Goal: Transaction & Acquisition: Purchase product/service

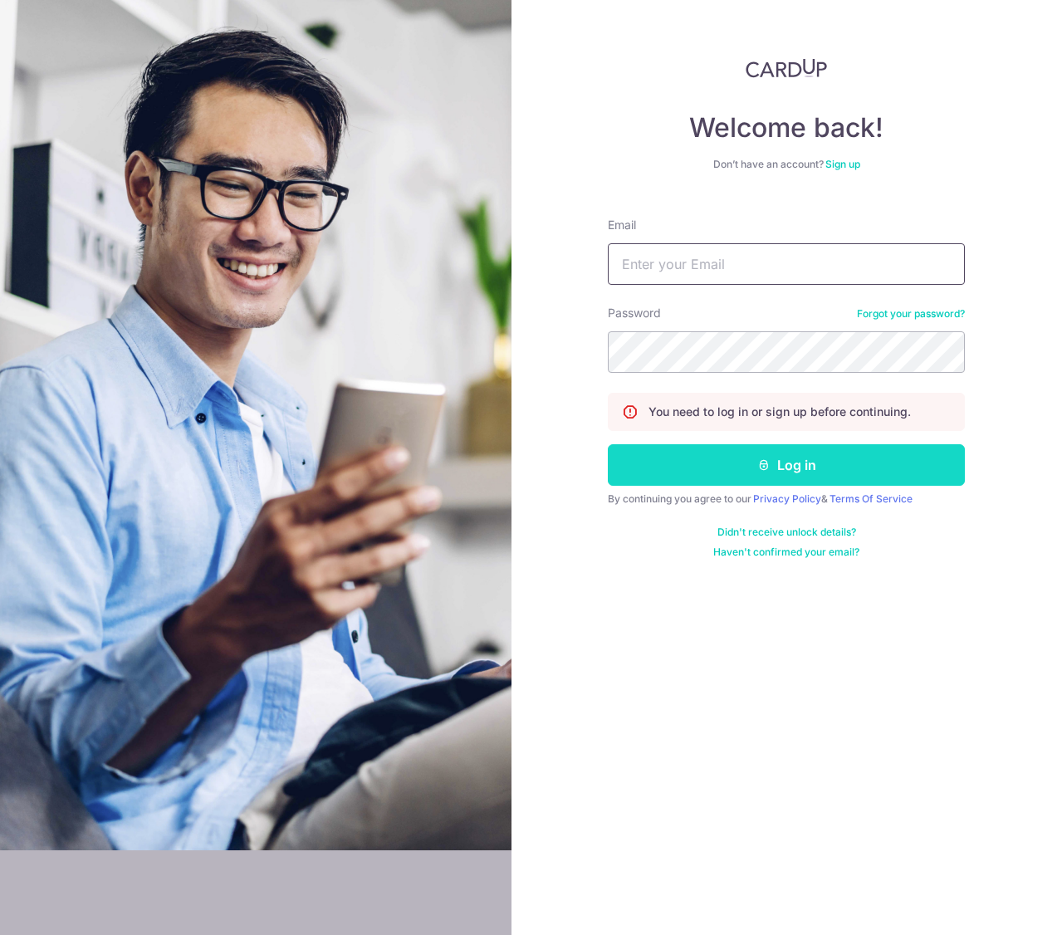
type input "[EMAIL_ADDRESS][DOMAIN_NAME]"
click at [703, 464] on button "Log in" at bounding box center [786, 465] width 357 height 42
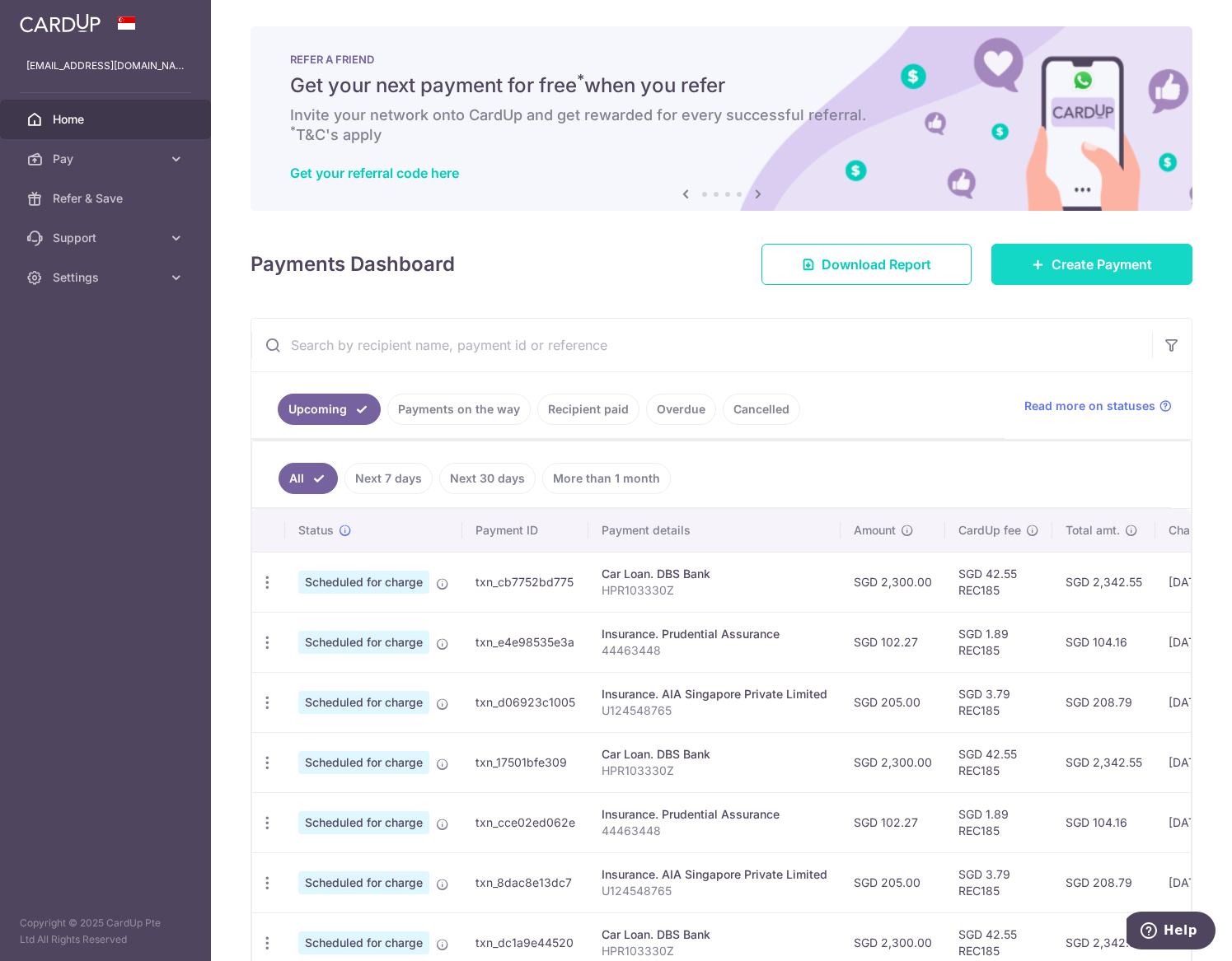
click at [1079, 275] on link "Create Payment" at bounding box center [1091, 265] width 201 height 42
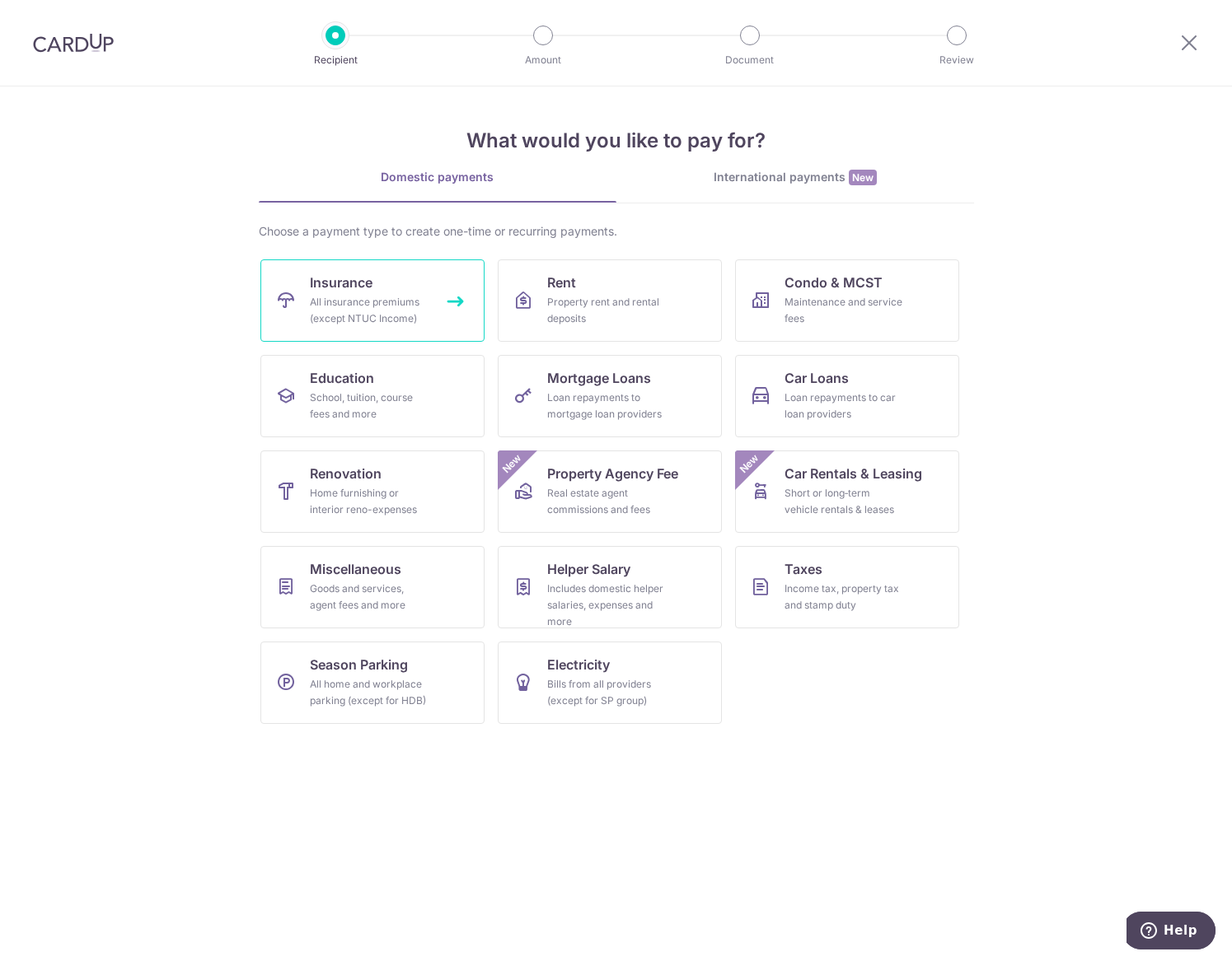
click at [393, 289] on link "Insurance All insurance premiums (except NTUC Income)" at bounding box center [372, 300] width 224 height 82
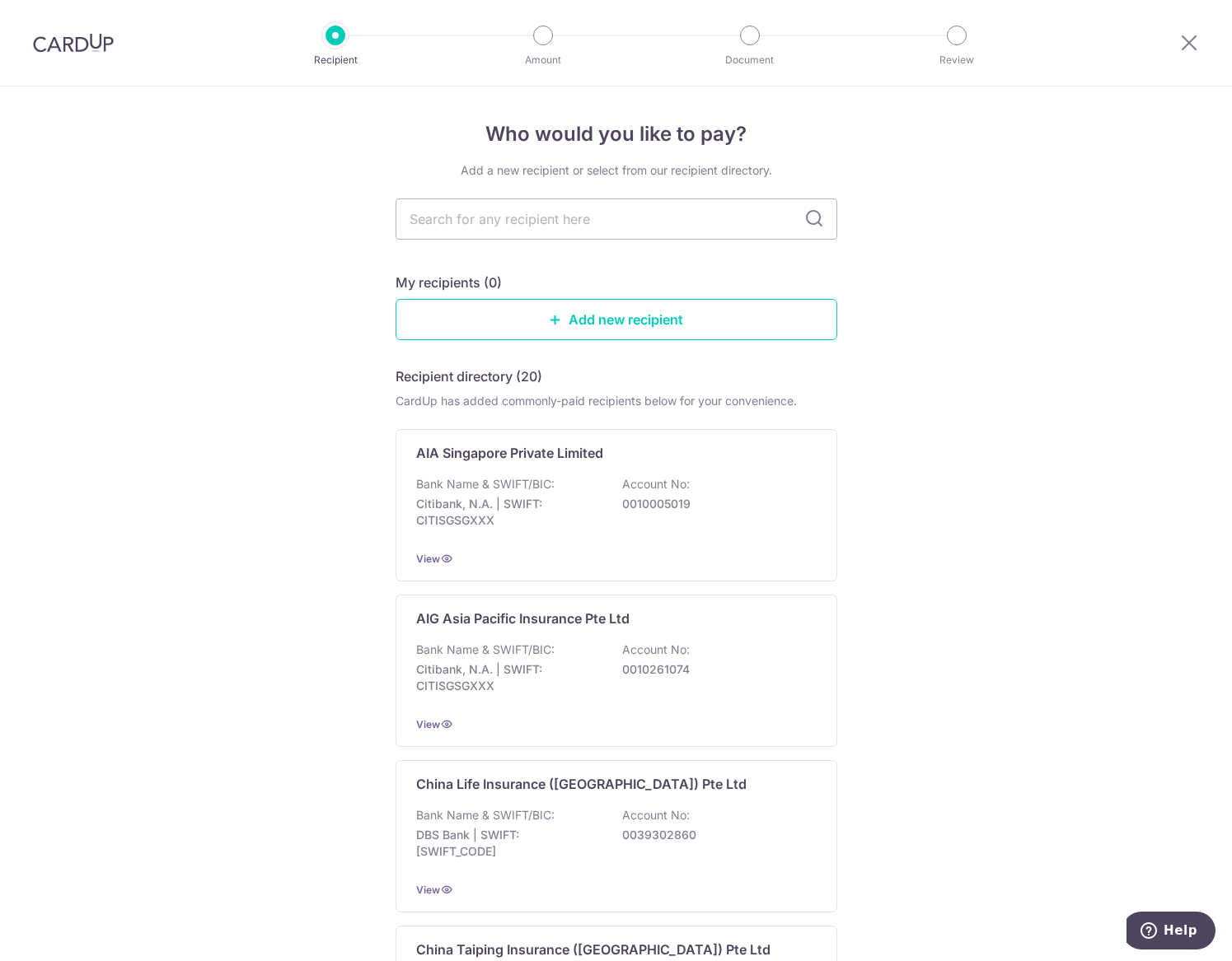
click at [663, 503] on p "0010005019" at bounding box center [714, 504] width 185 height 17
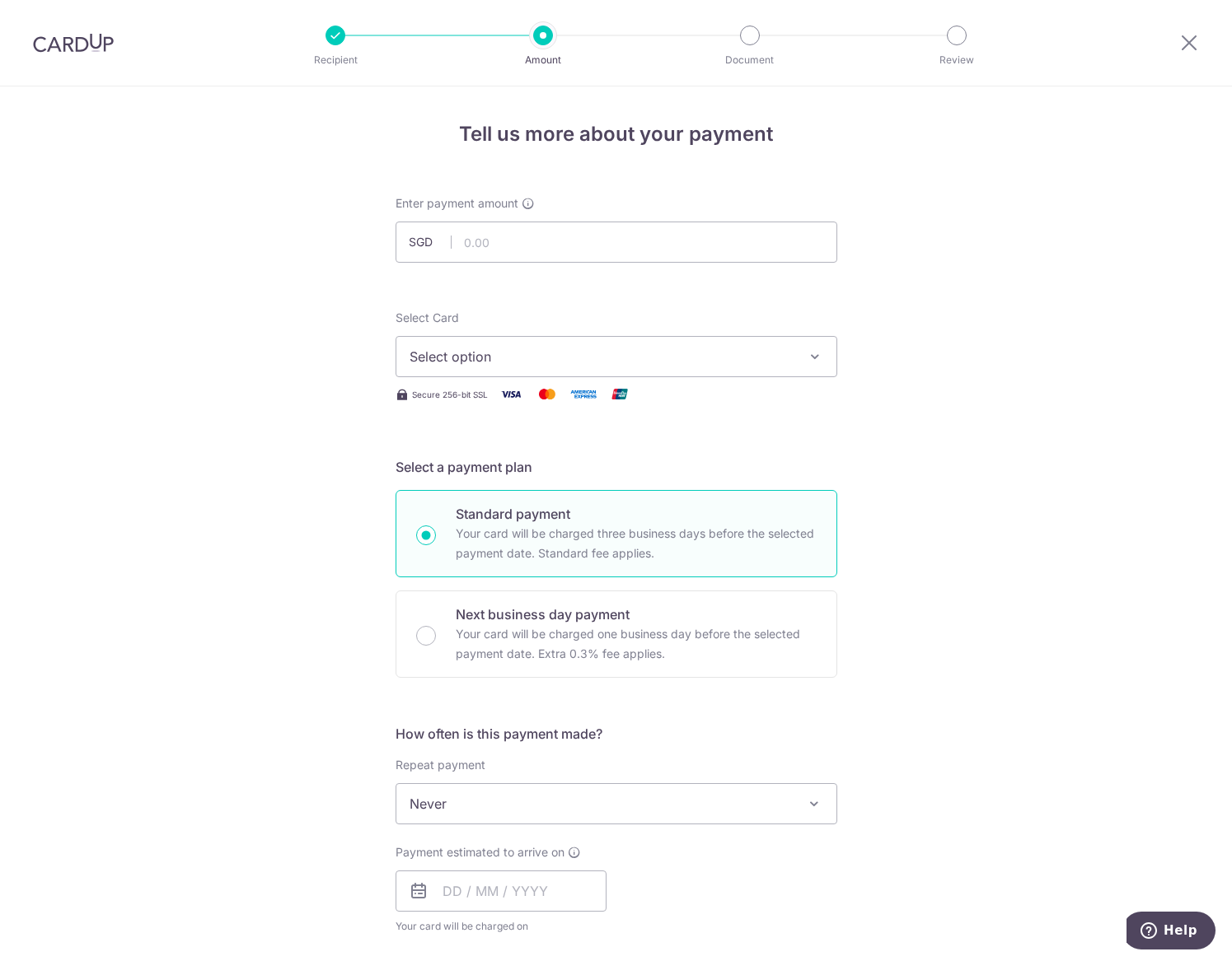
click at [213, 628] on div "Tell us more about your payment Enter payment amount SGD Select Card Select opt…" at bounding box center [616, 831] width 1232 height 1490
click at [861, 128] on div "Tell us more about your payment Enter payment amount SGD Select Card Select opt…" at bounding box center [616, 831] width 1232 height 1490
click at [465, 242] on input "text" at bounding box center [616, 242] width 441 height 42
type input "761.93"
drag, startPoint x: 118, startPoint y: 445, endPoint x: 158, endPoint y: 432, distance: 42.1
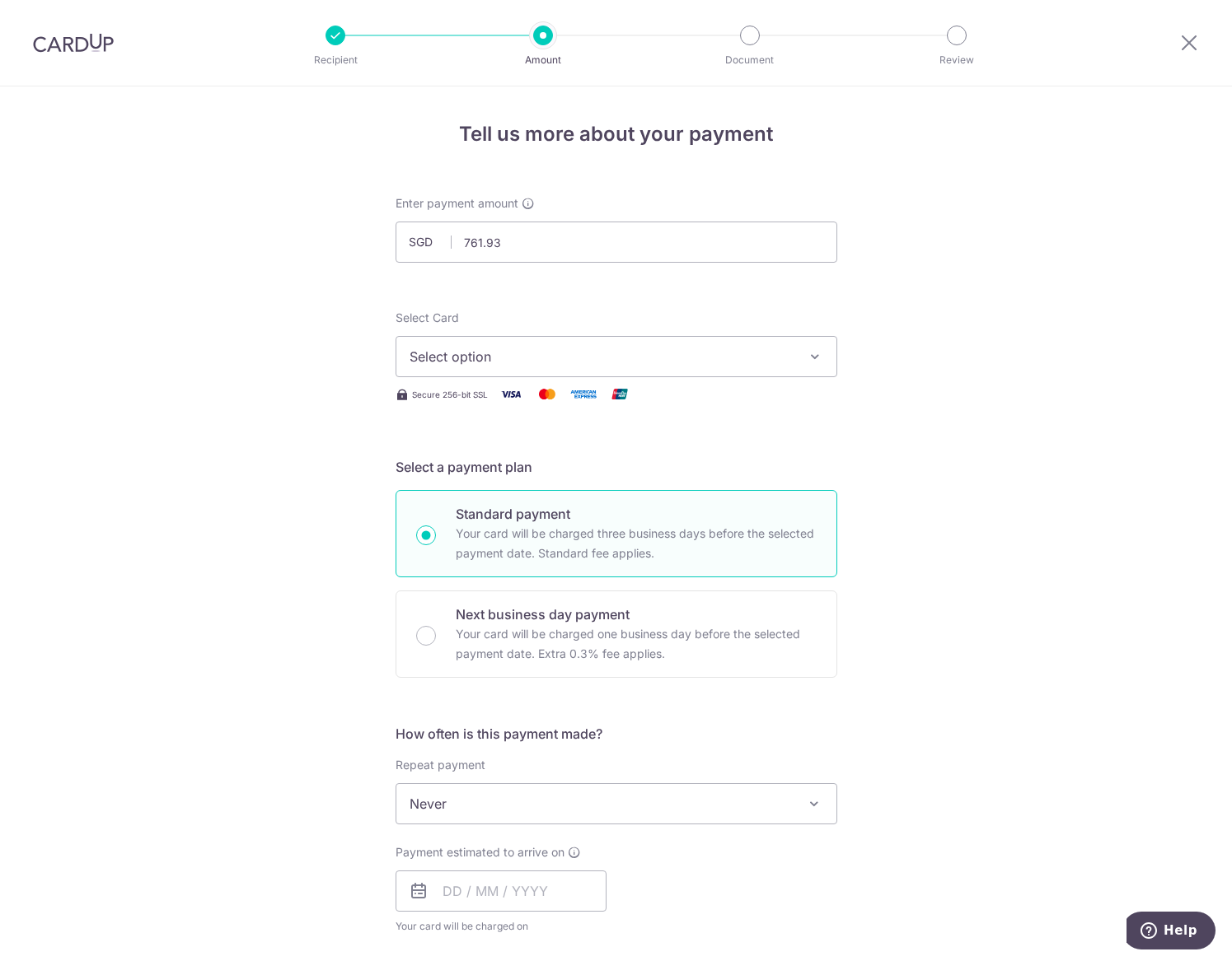
click at [118, 445] on div "Tell us more about your payment Enter payment amount SGD 761.93 761.93 Select C…" at bounding box center [616, 831] width 1232 height 1490
click at [509, 352] on span "Select option" at bounding box center [601, 357] width 384 height 20
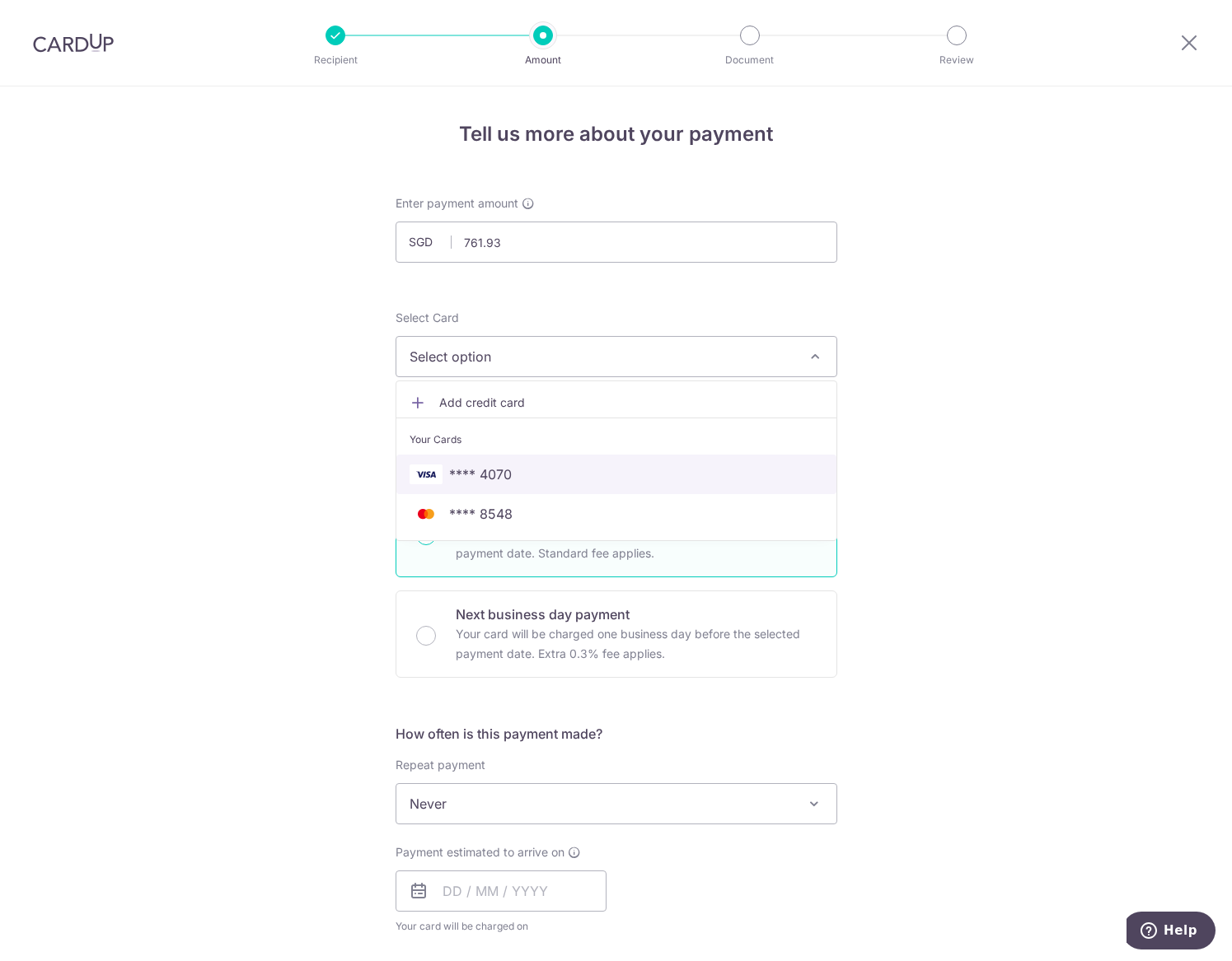
drag, startPoint x: 510, startPoint y: 476, endPoint x: 336, endPoint y: 504, distance: 176.2
click at [510, 476] on span "**** 4070" at bounding box center [616, 474] width 414 height 20
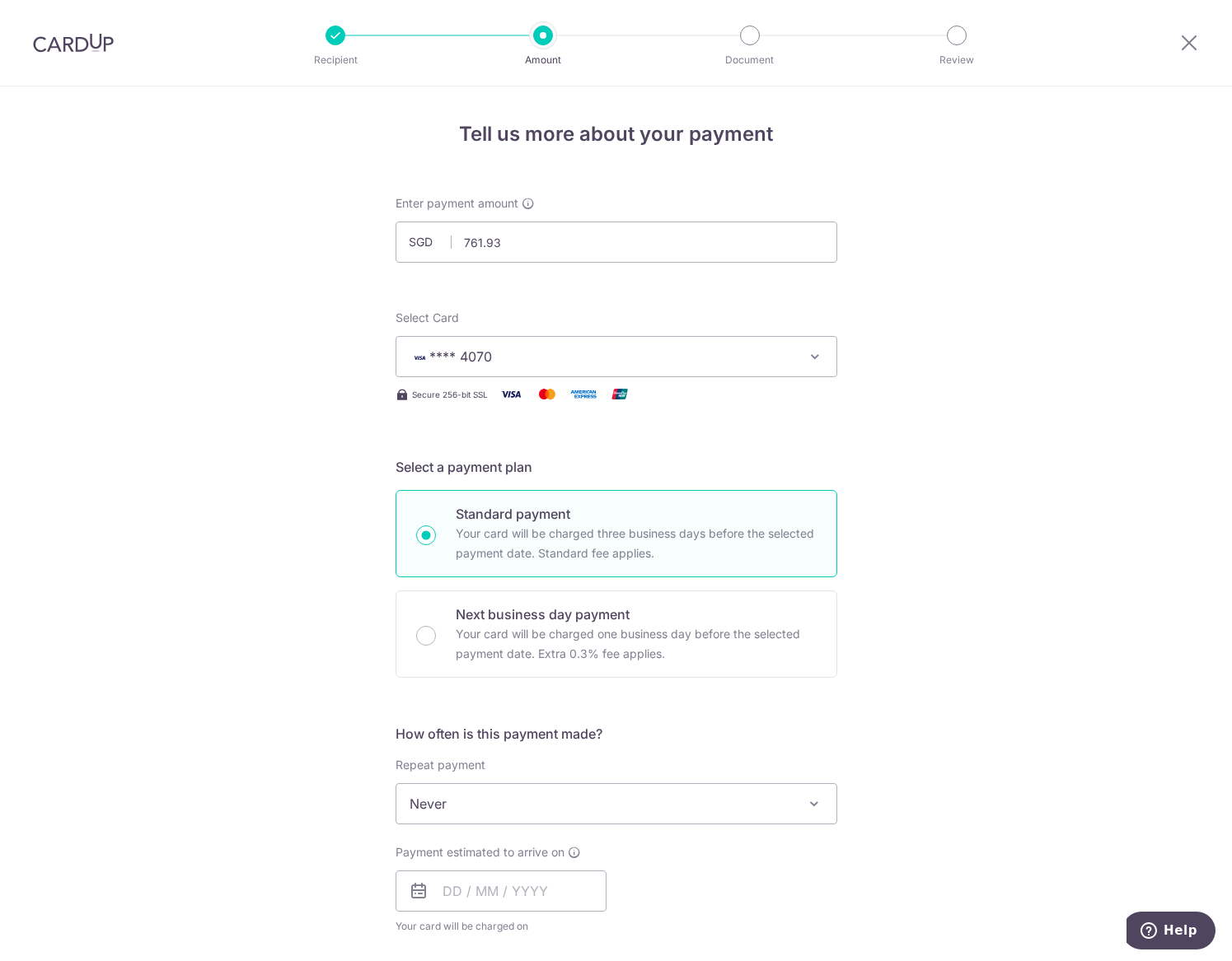
click at [327, 505] on div "Tell us more about your payment Enter payment amount SGD 761.93 761.93 Select C…" at bounding box center [616, 831] width 1232 height 1490
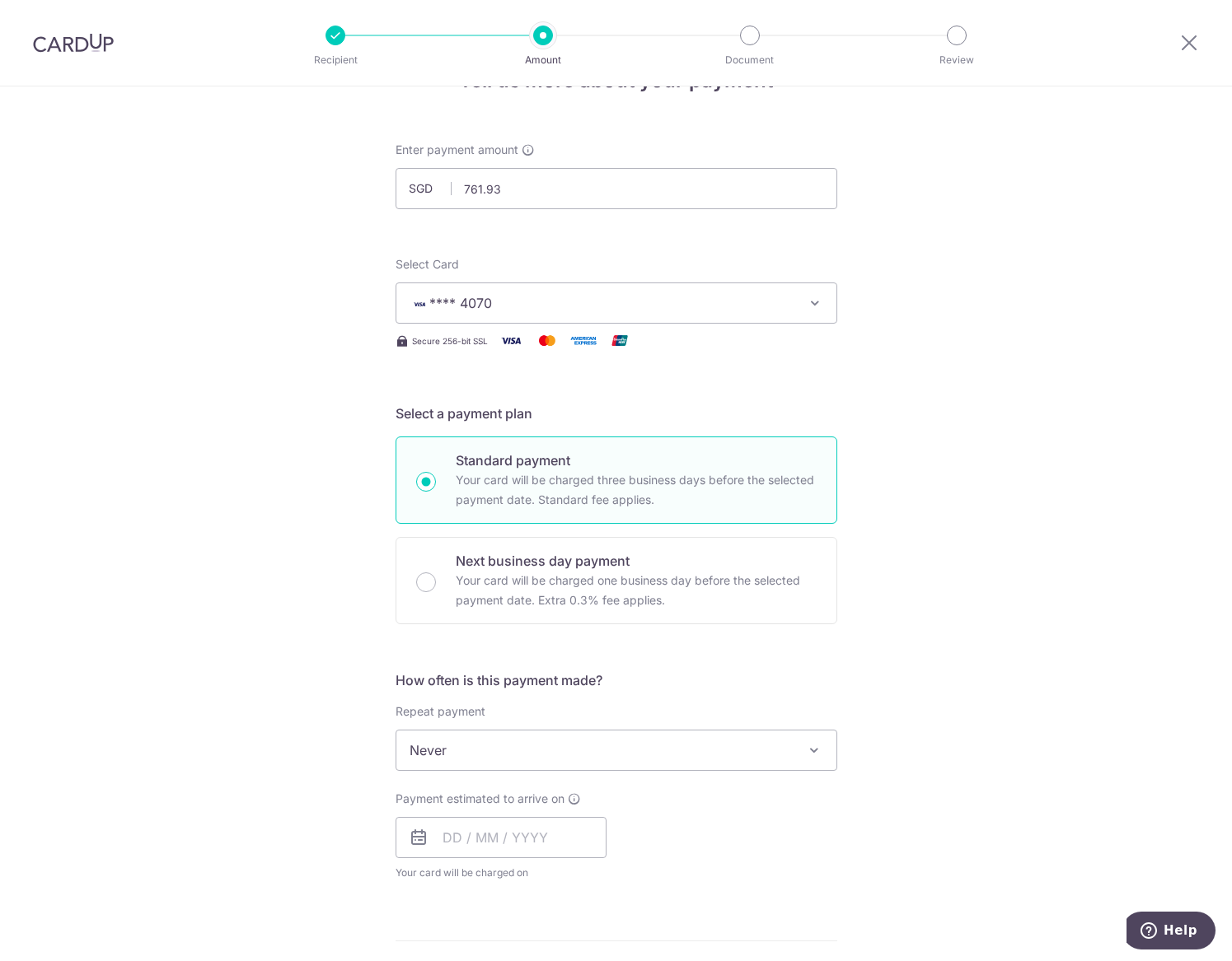
scroll to position [82, 0]
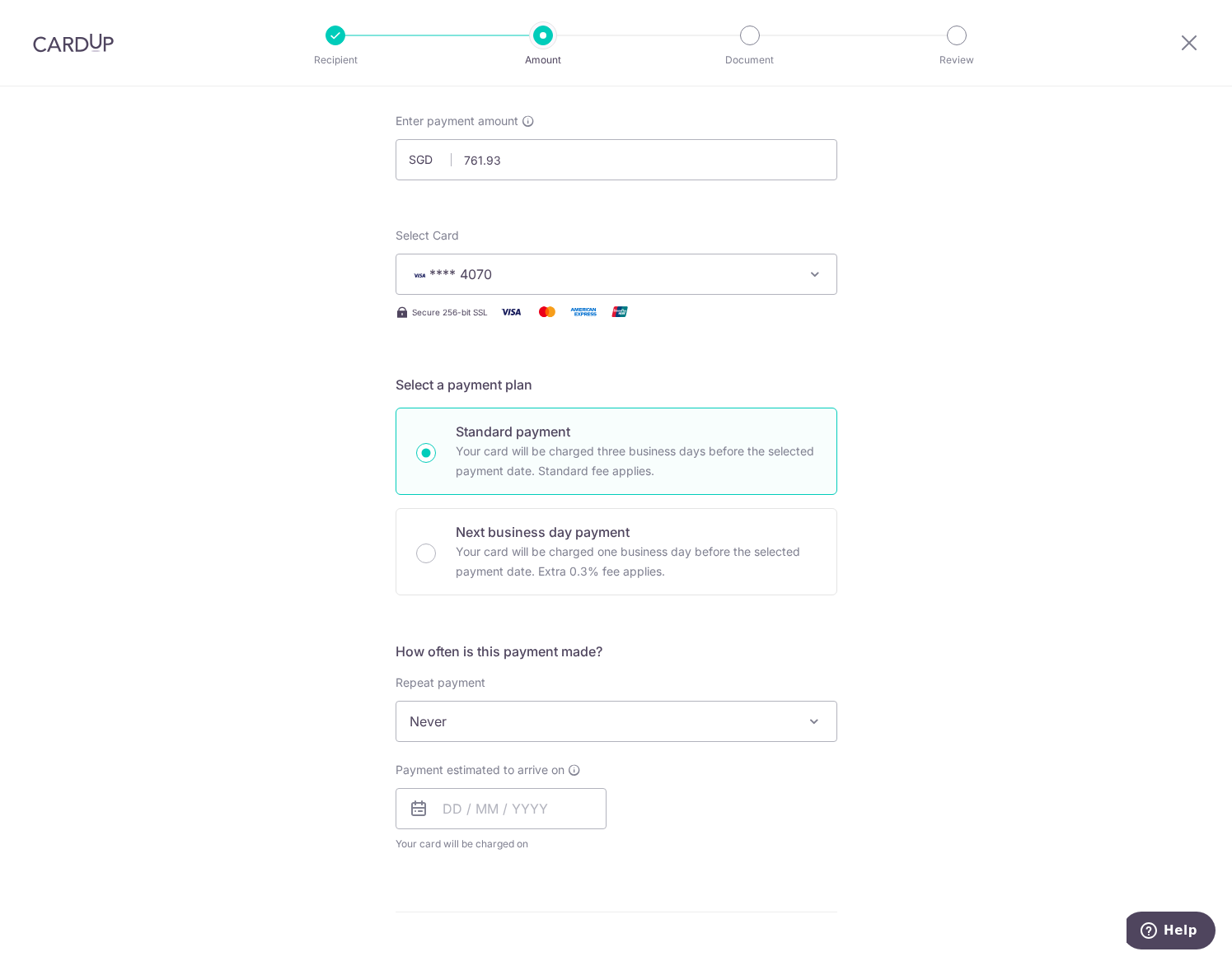
click at [475, 716] on span "Never" at bounding box center [615, 722] width 439 height 40
click at [455, 721] on span "Never" at bounding box center [615, 722] width 439 height 40
click at [439, 812] on input "text" at bounding box center [501, 809] width 211 height 42
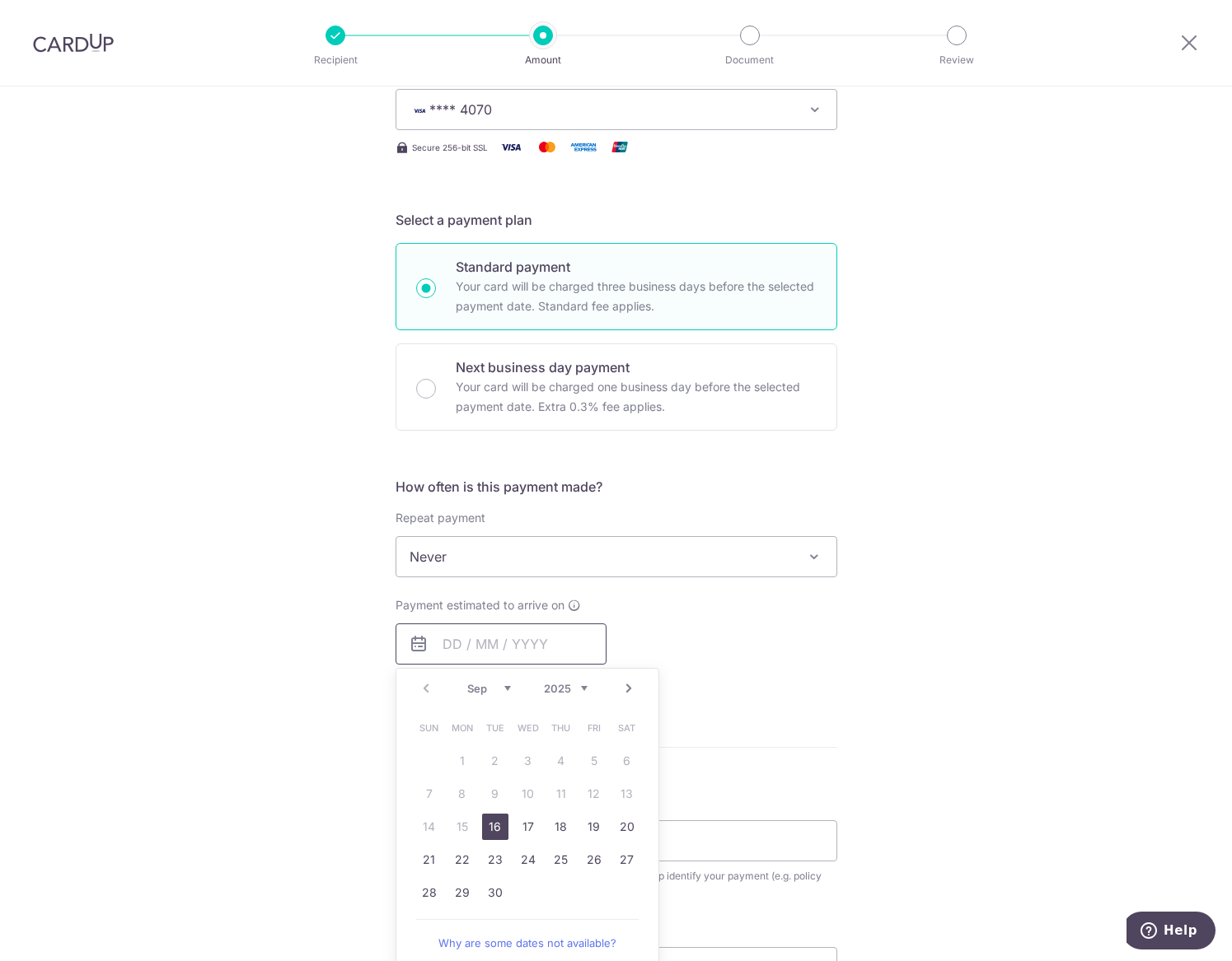
scroll to position [329, 0]
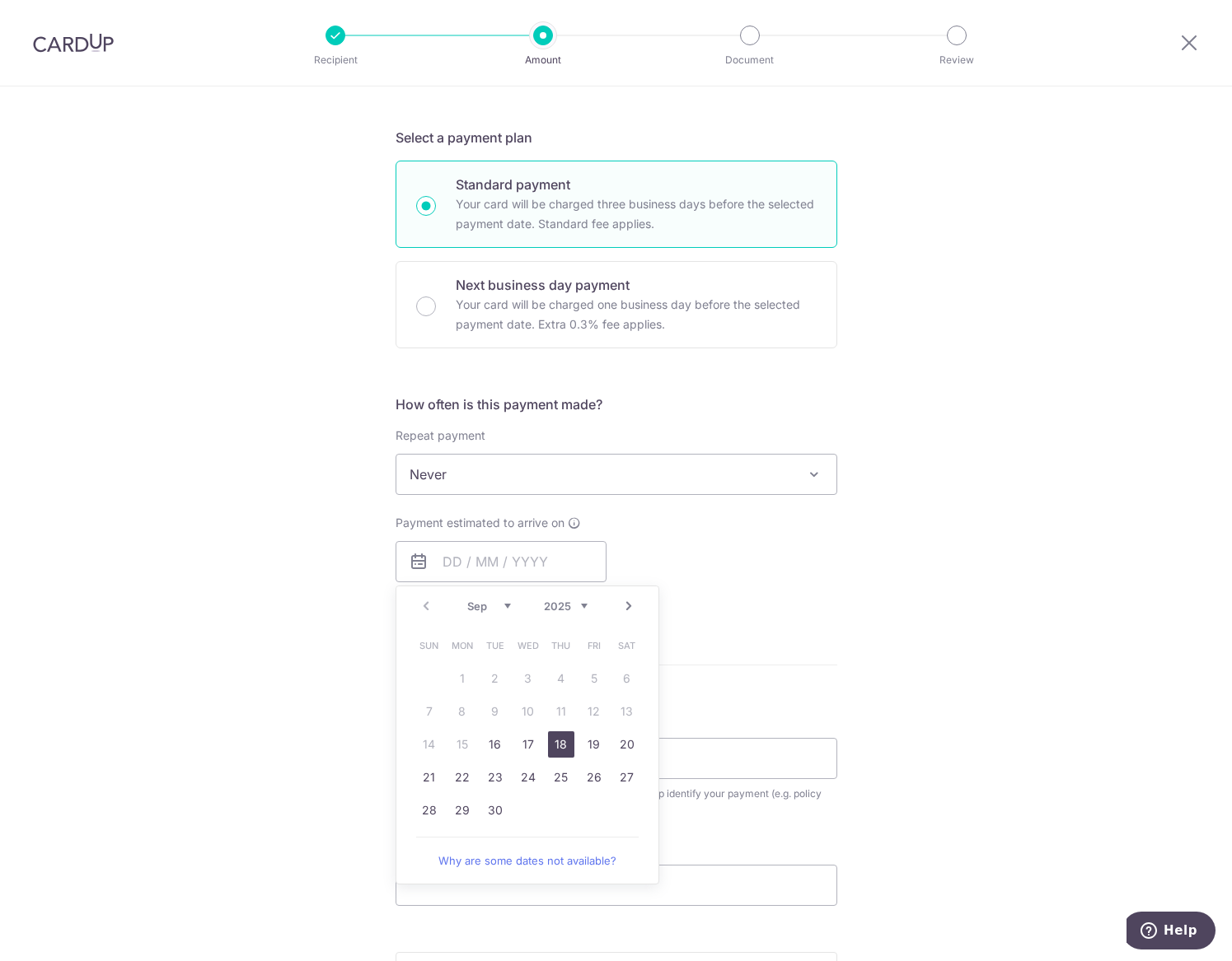
click at [559, 751] on link "18" at bounding box center [560, 744] width 27 height 27
type input "18/09/2025"
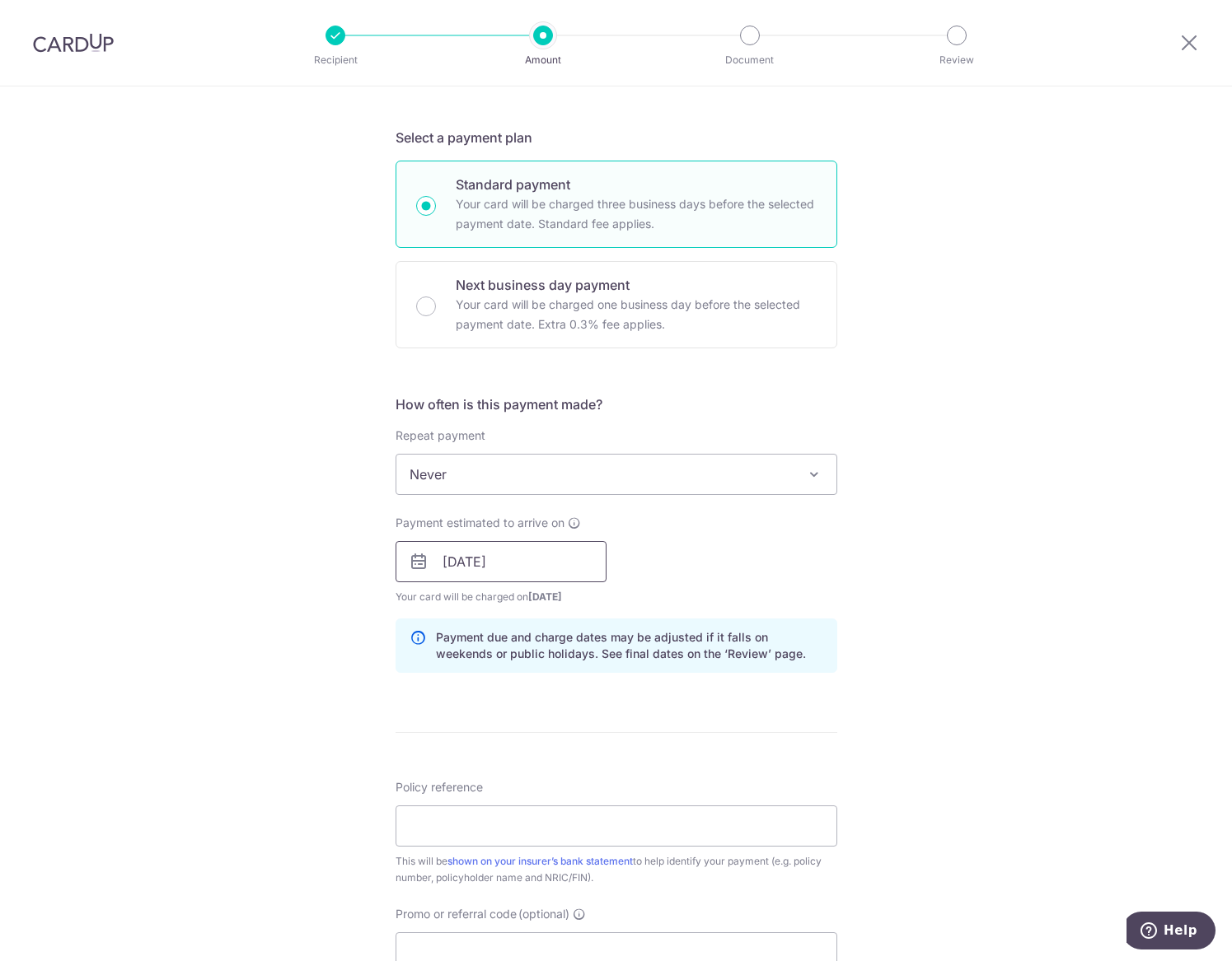
click at [525, 561] on input "18/09/2025" at bounding box center [501, 562] width 211 height 42
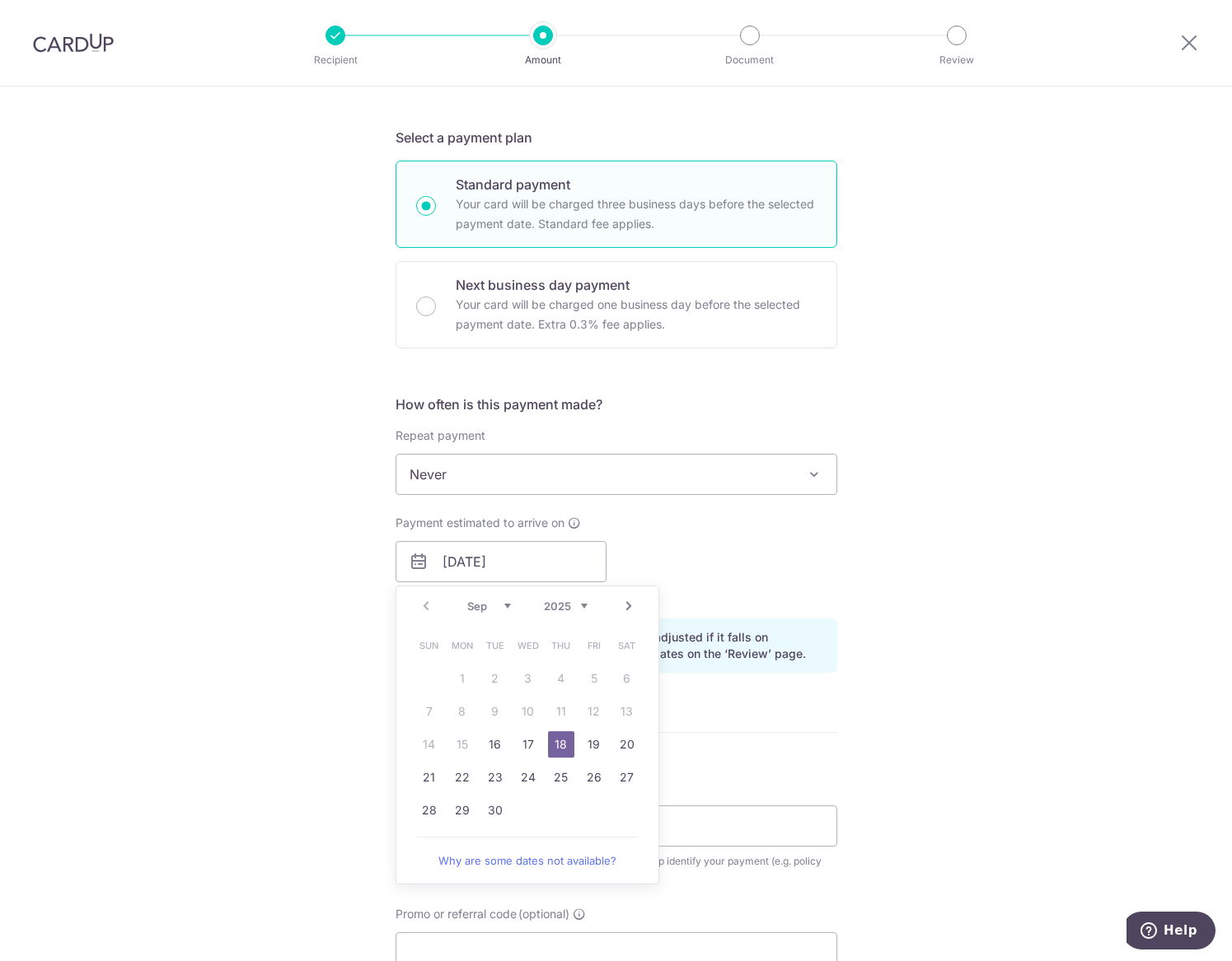
click at [160, 699] on div "Tell us more about your payment Enter payment amount SGD 761.93 761.93 Select C…" at bounding box center [616, 536] width 1232 height 1557
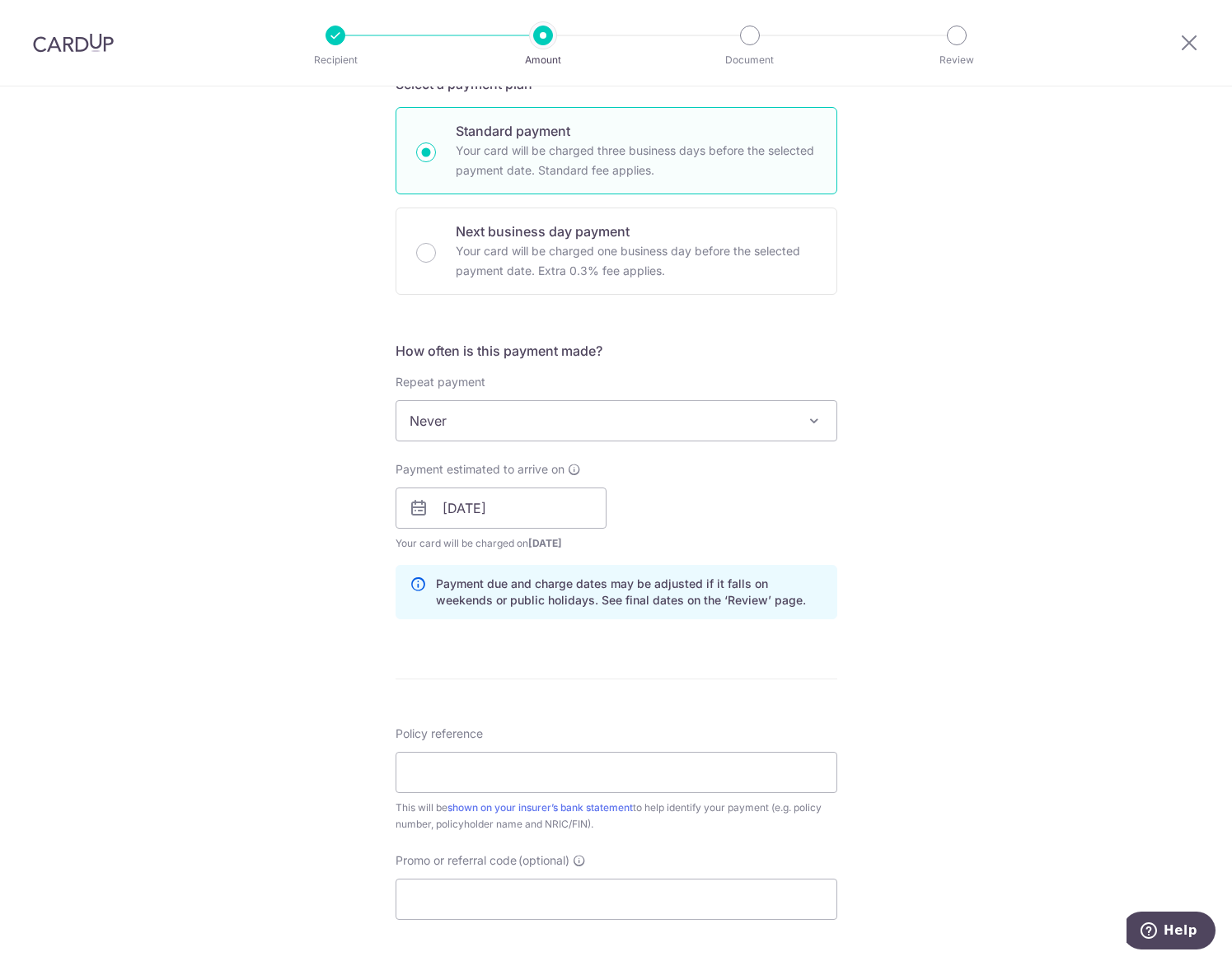
scroll to position [412, 0]
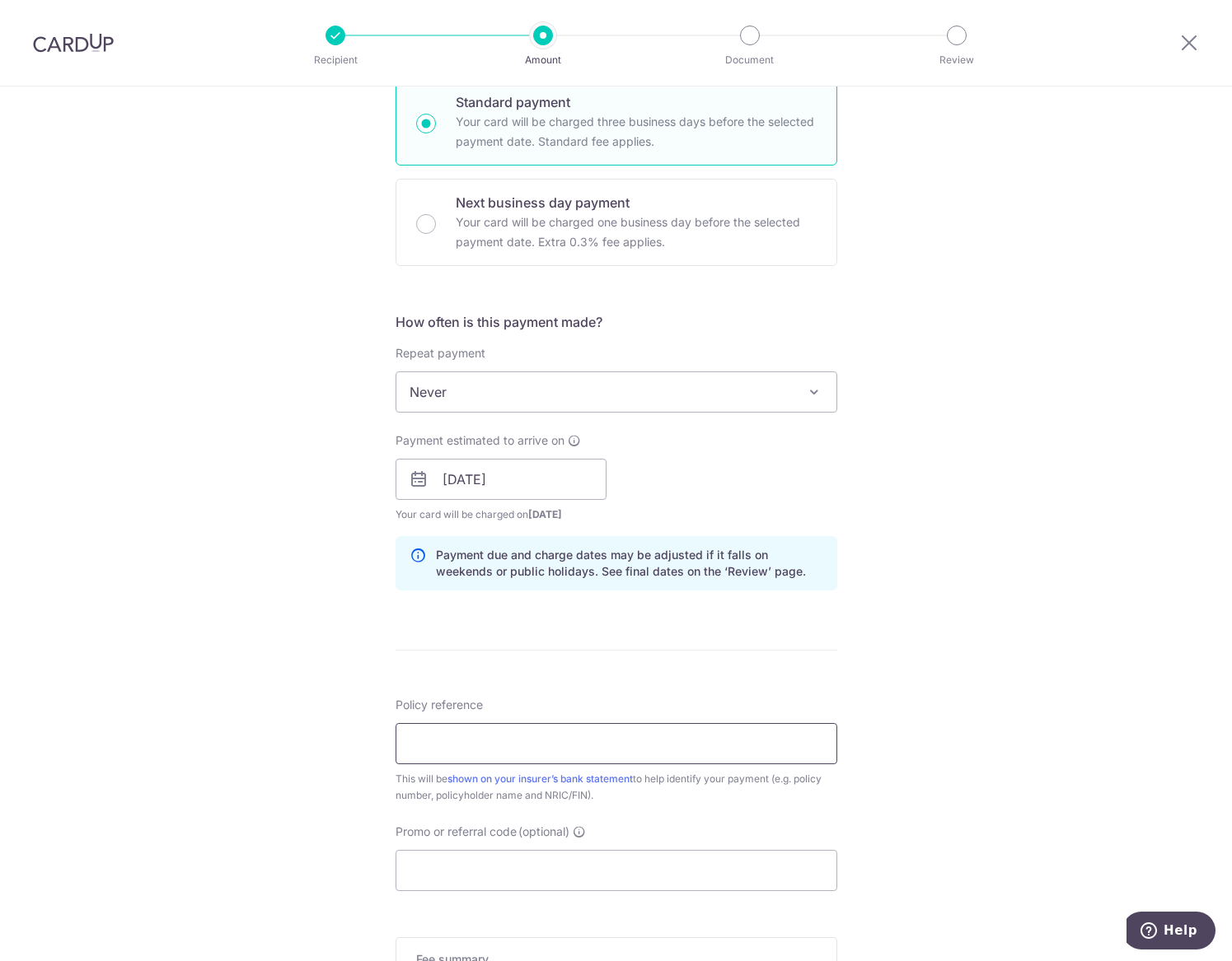
click at [424, 735] on input "Policy reference" at bounding box center [616, 744] width 441 height 42
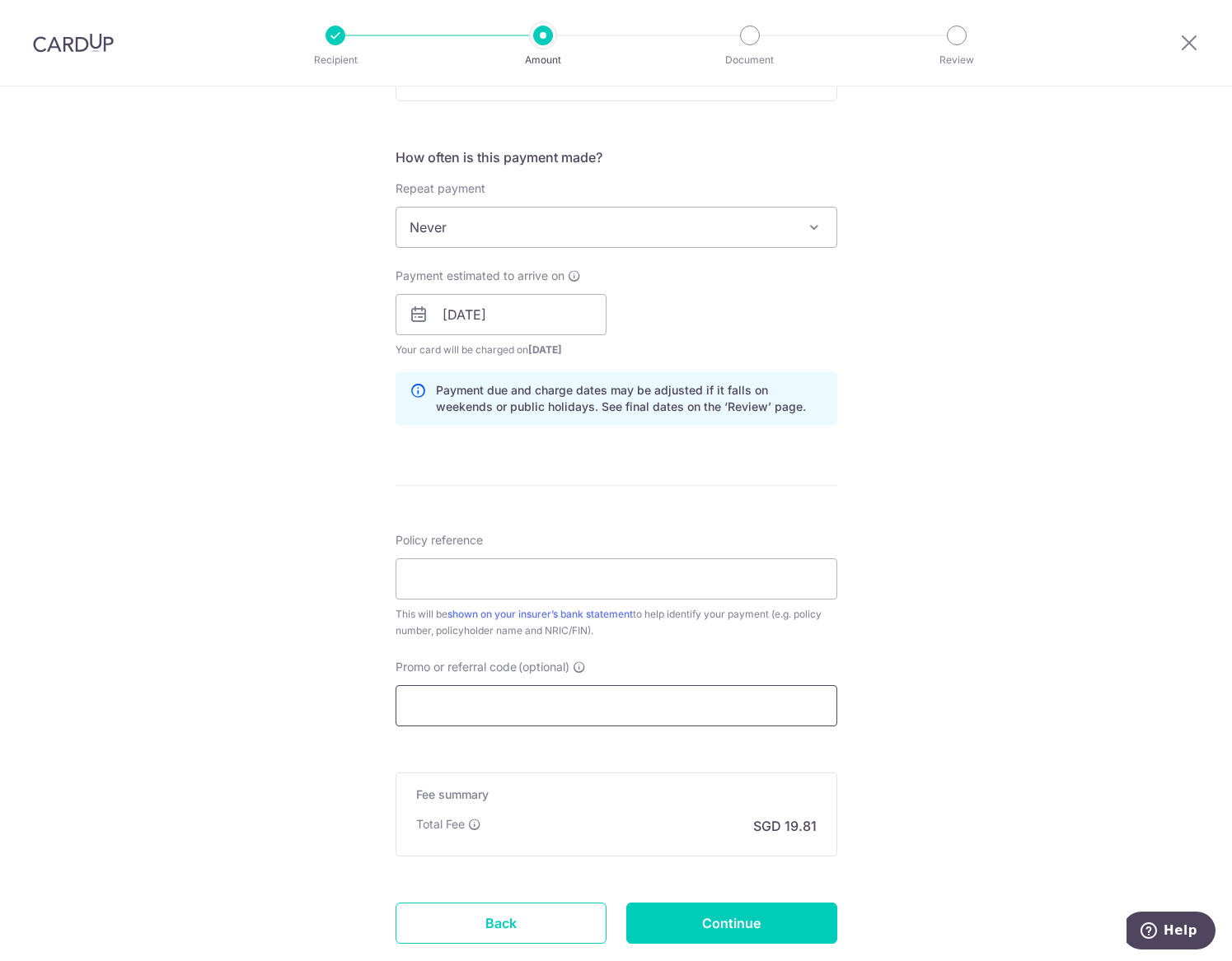
click at [418, 716] on input "Promo or referral code (optional)" at bounding box center [616, 706] width 441 height 42
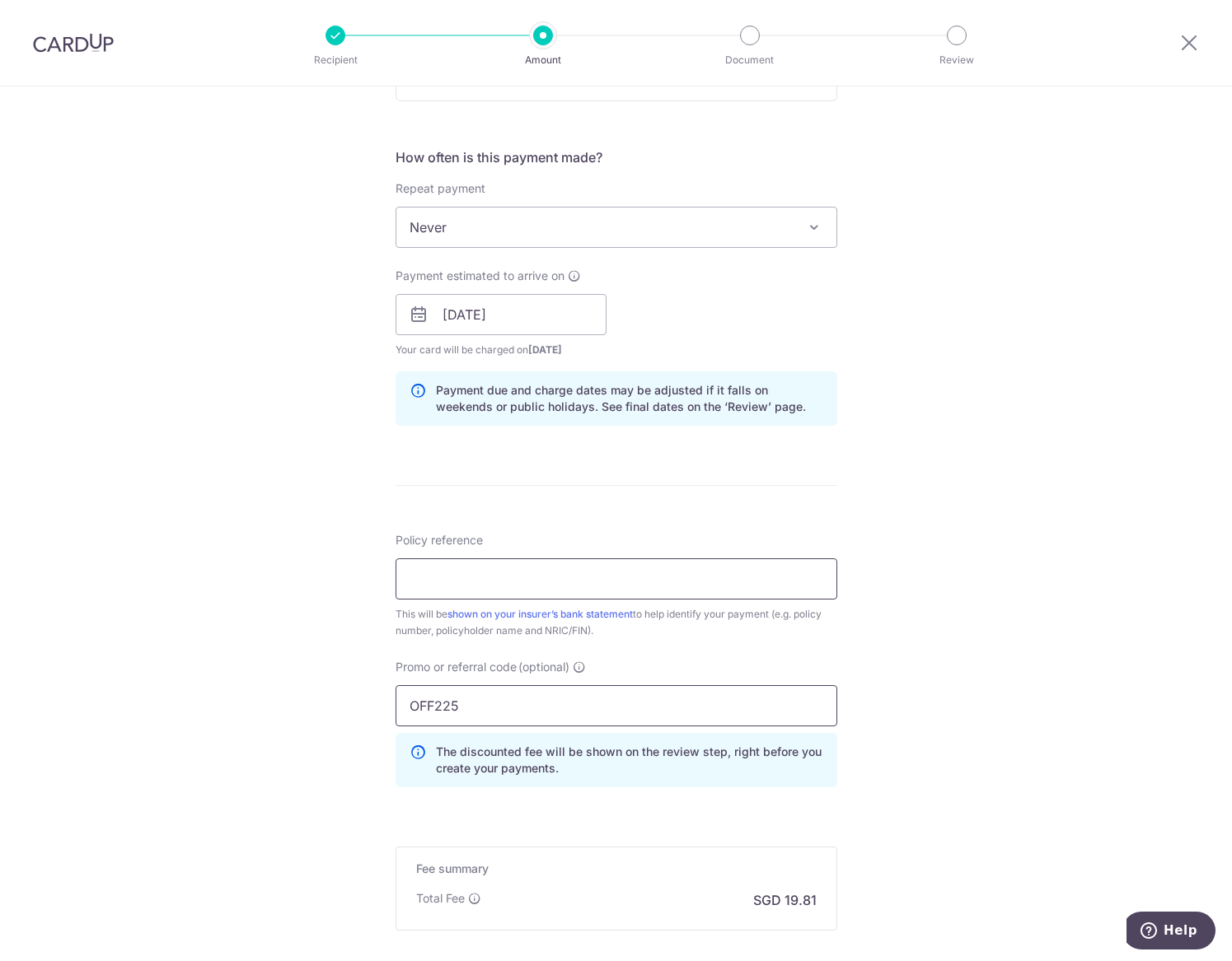
type input "OFF225"
click at [485, 558] on input "Policy reference" at bounding box center [616, 579] width 441 height 42
type input "P559052376"
click at [278, 667] on div "Tell us more about your payment Enter payment amount SGD 761.93 761.93 Select C…" at bounding box center [616, 325] width 1232 height 1631
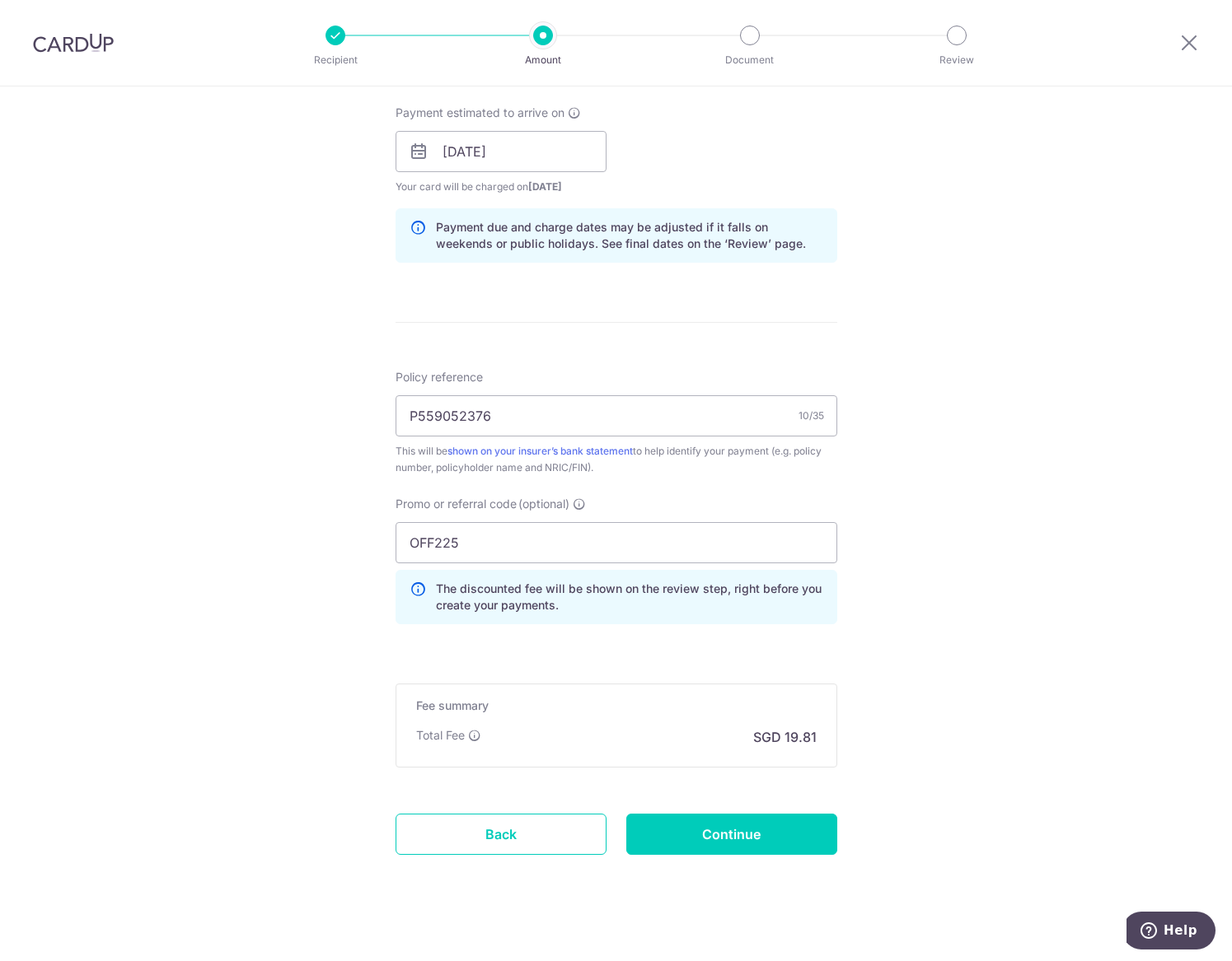
scroll to position [741, 0]
click at [758, 837] on input "Continue" at bounding box center [731, 833] width 211 height 42
type input "Create Schedule"
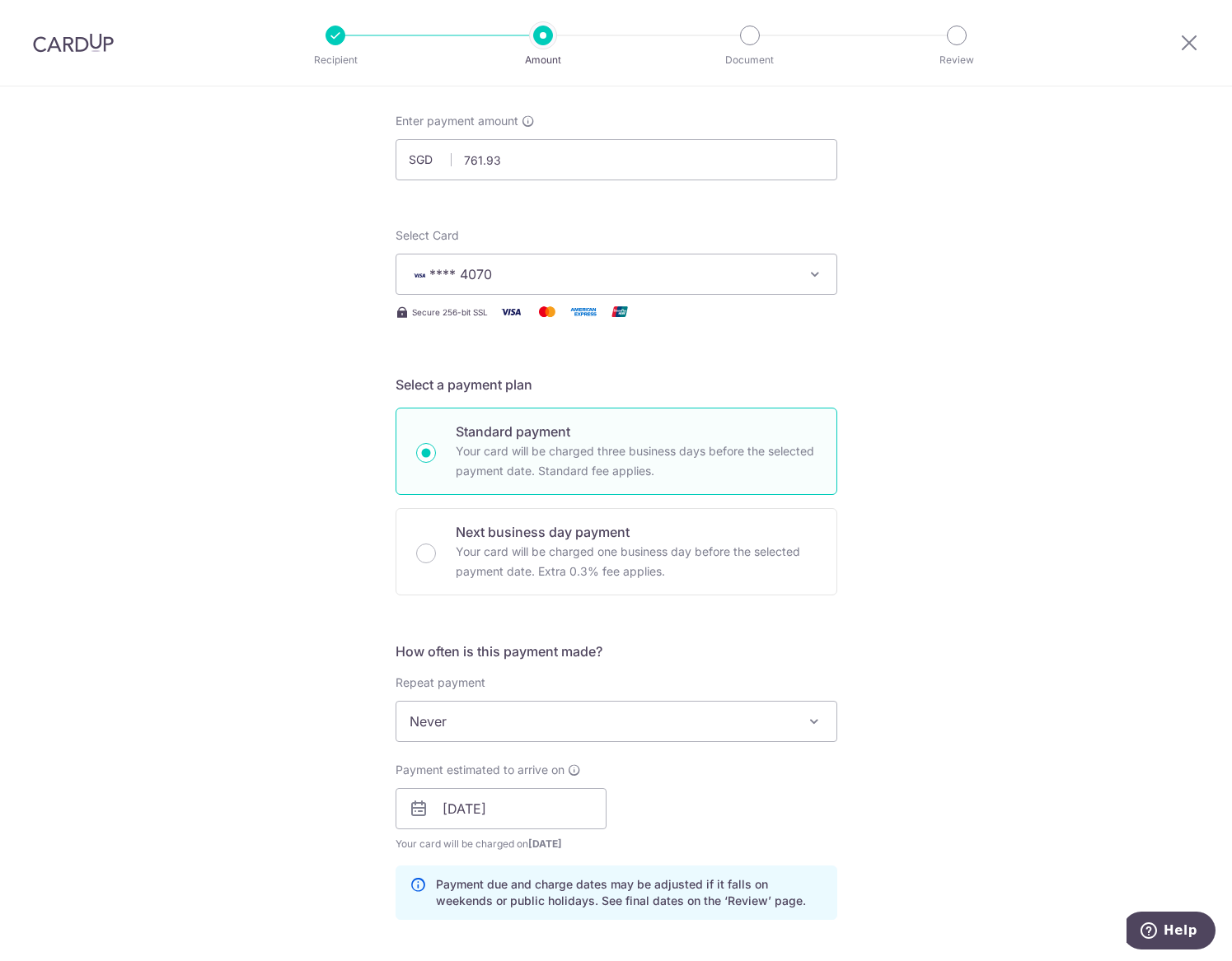
scroll to position [0, 0]
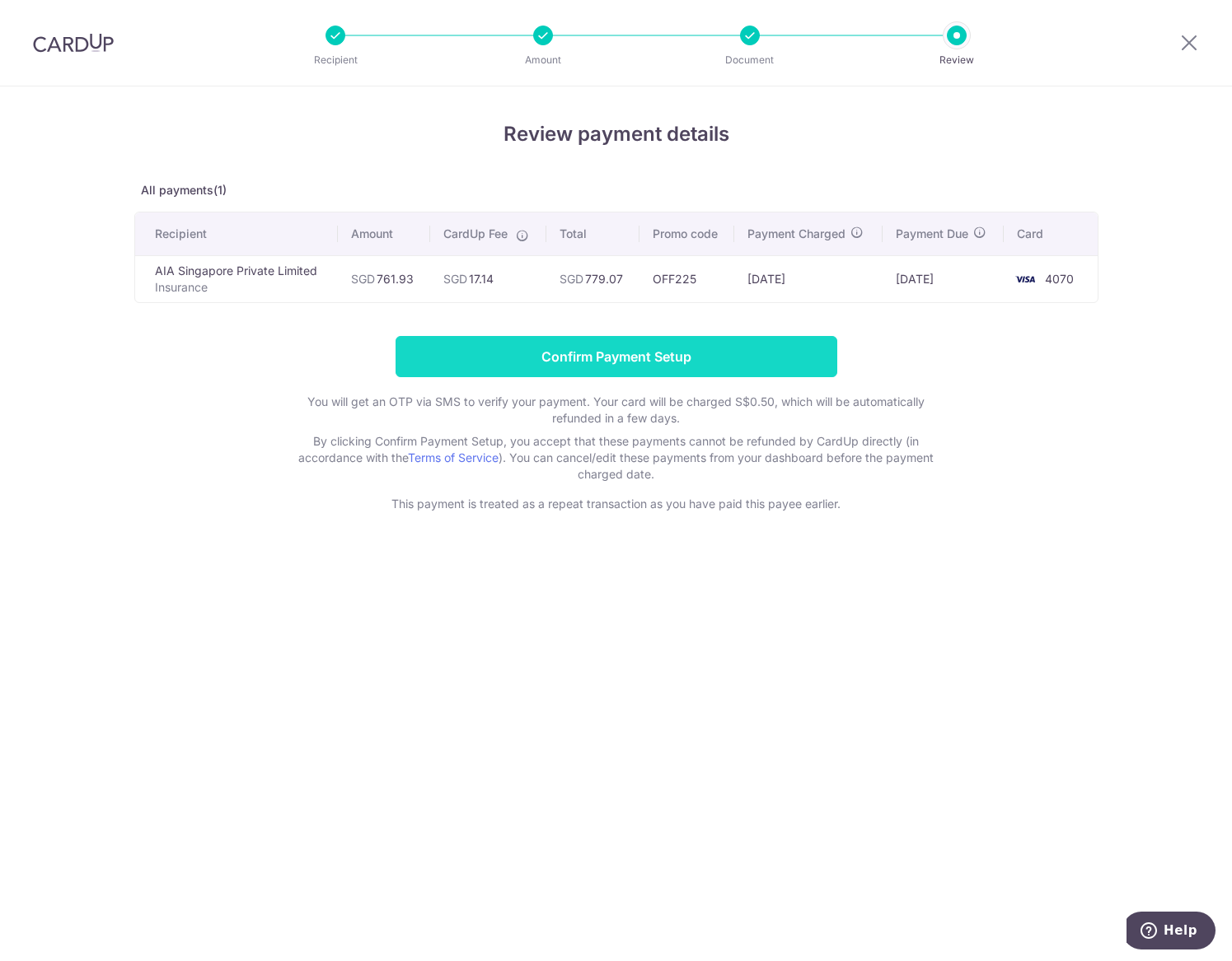
click at [637, 356] on input "Confirm Payment Setup" at bounding box center [616, 357] width 441 height 42
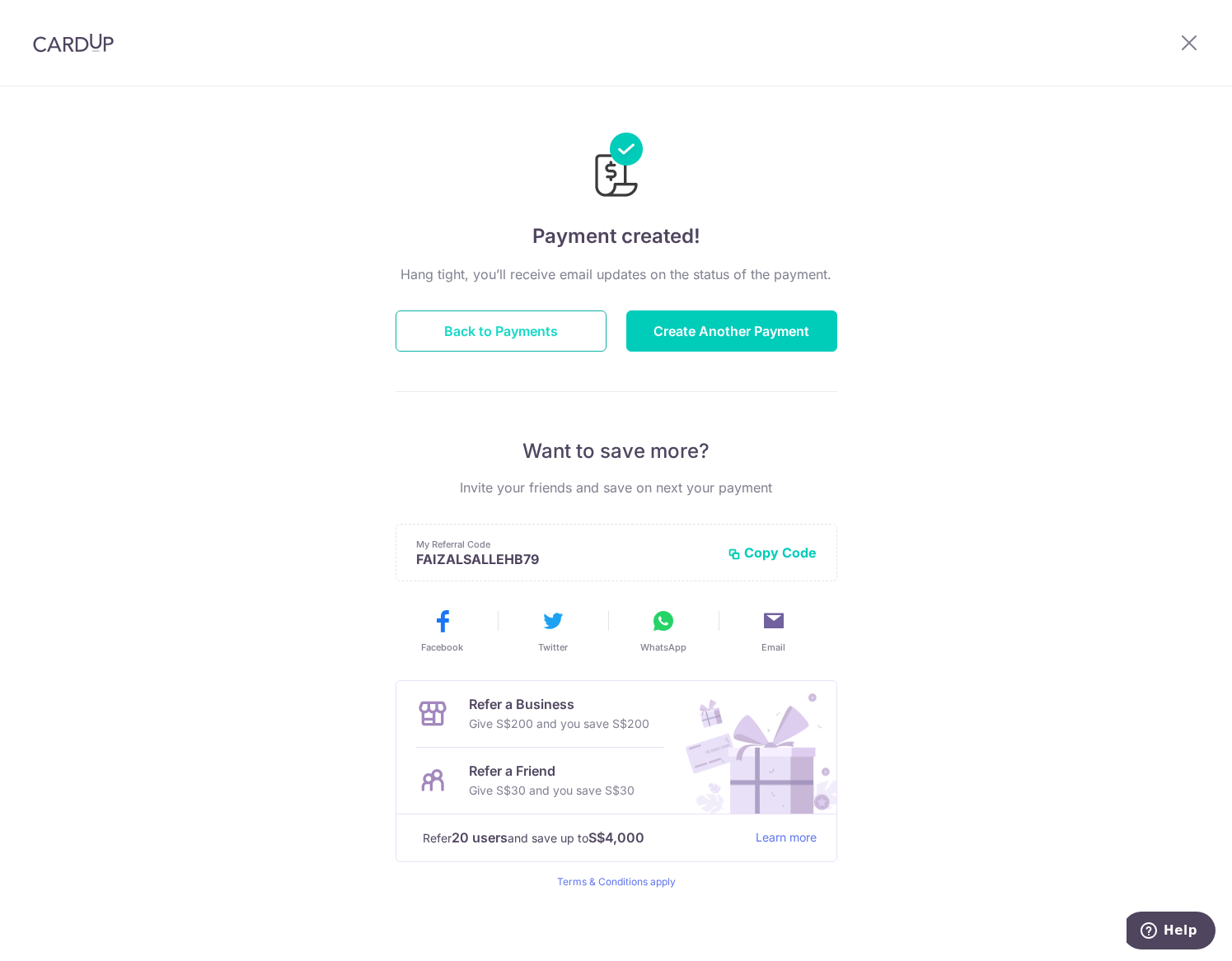
click at [511, 319] on button "Back to Payments" at bounding box center [501, 331] width 211 height 42
